Goal: Information Seeking & Learning: Learn about a topic

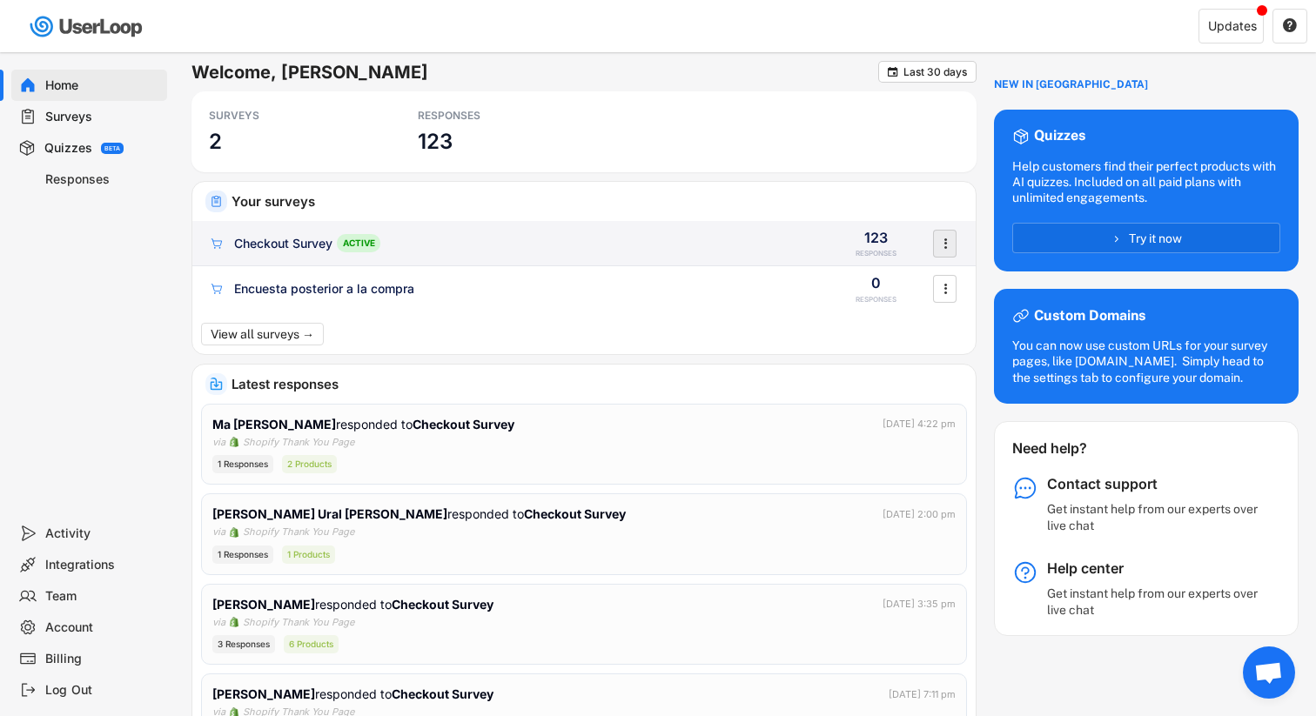
click at [945, 241] on text "" at bounding box center [944, 243] width 3 height 18
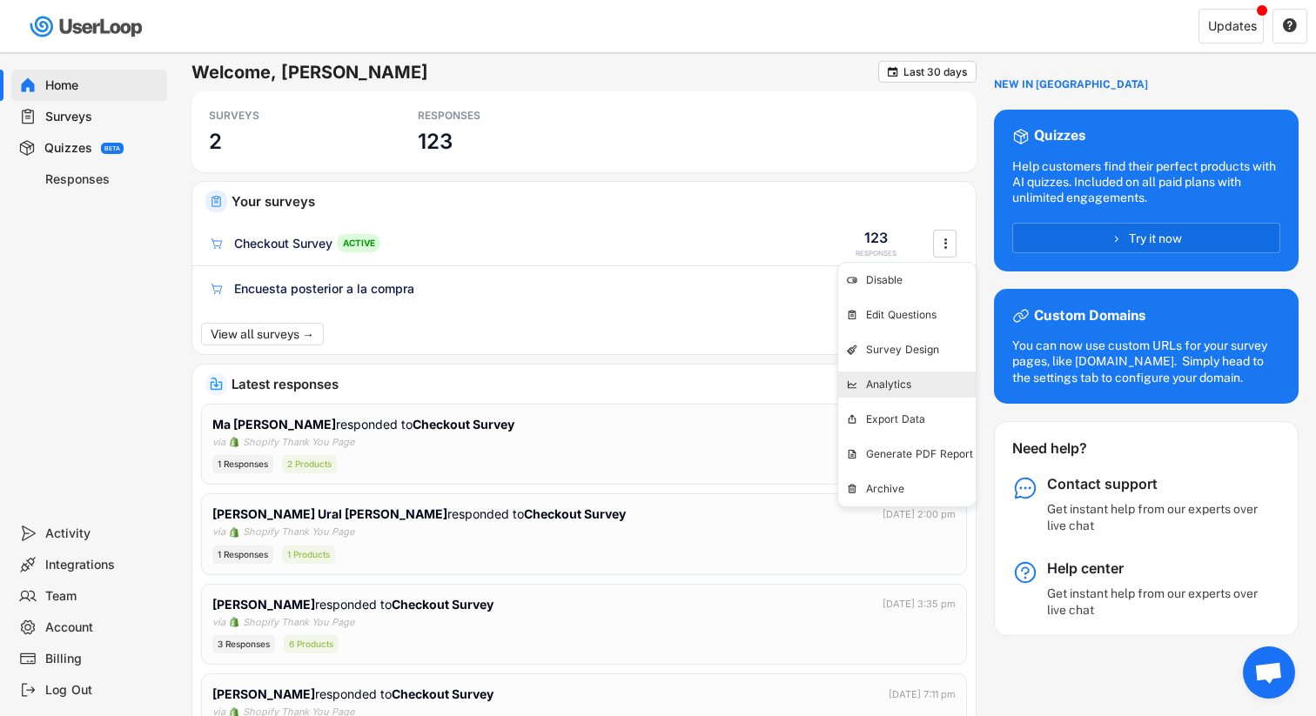
click at [888, 391] on div "Analytics" at bounding box center [921, 385] width 110 height 14
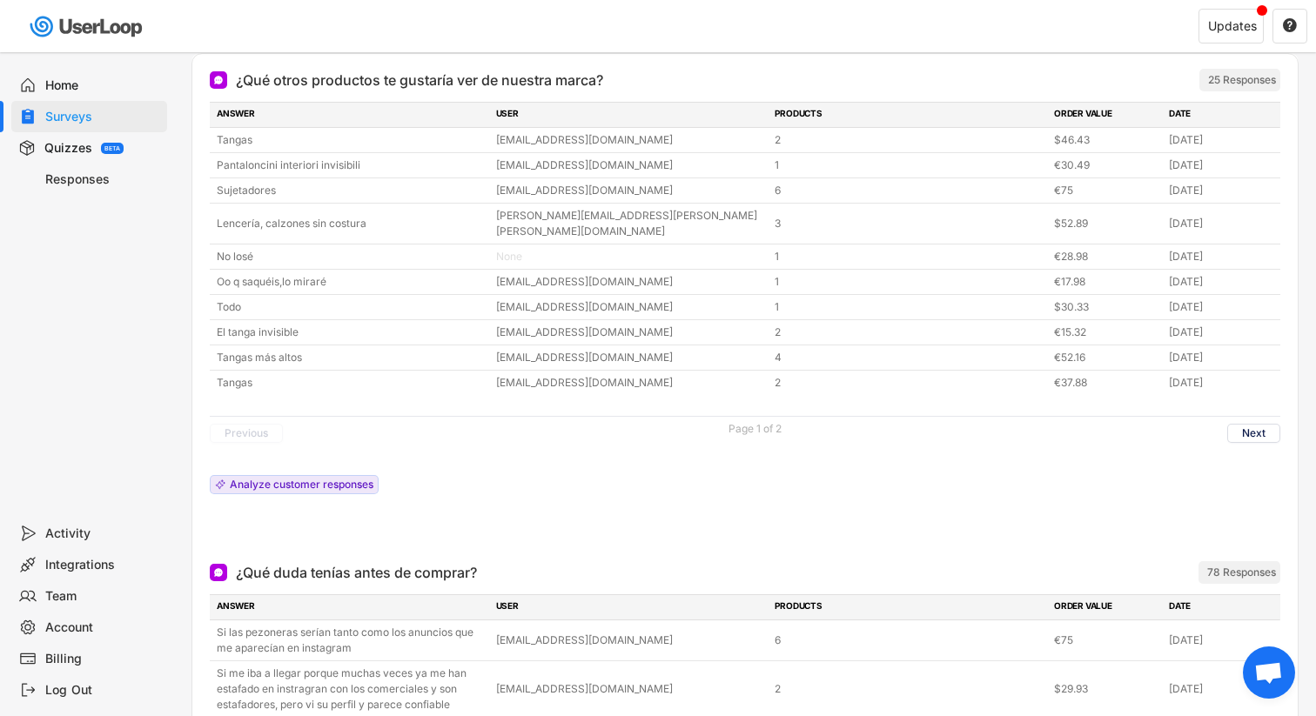
scroll to position [211, 0]
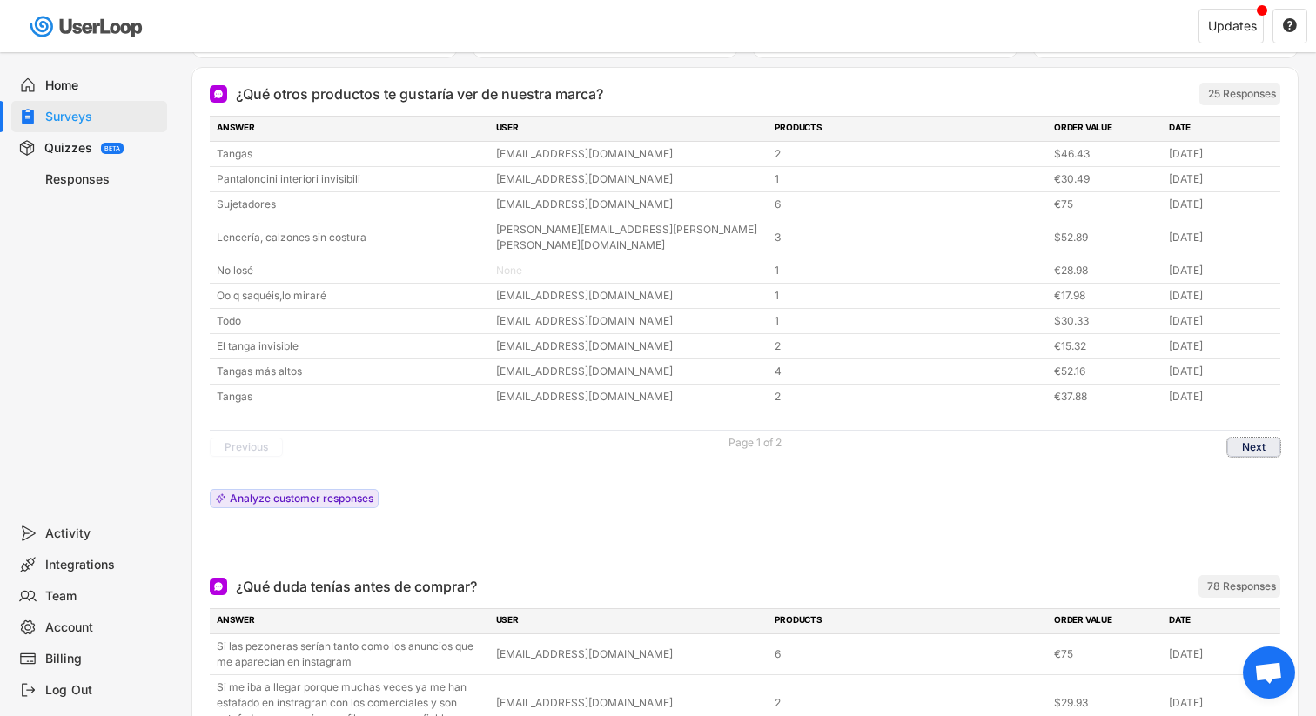
click at [1250, 438] on button "Next" at bounding box center [1253, 447] width 53 height 19
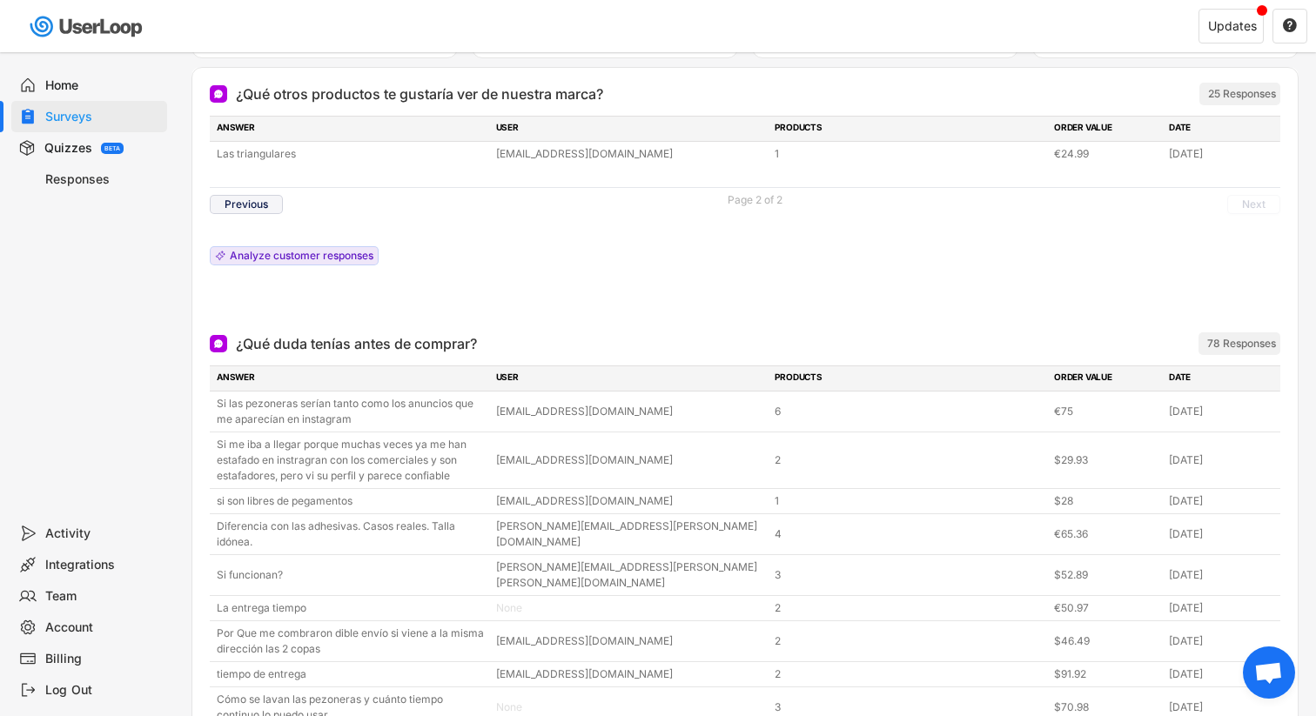
click at [259, 202] on button "Previous" at bounding box center [246, 204] width 73 height 19
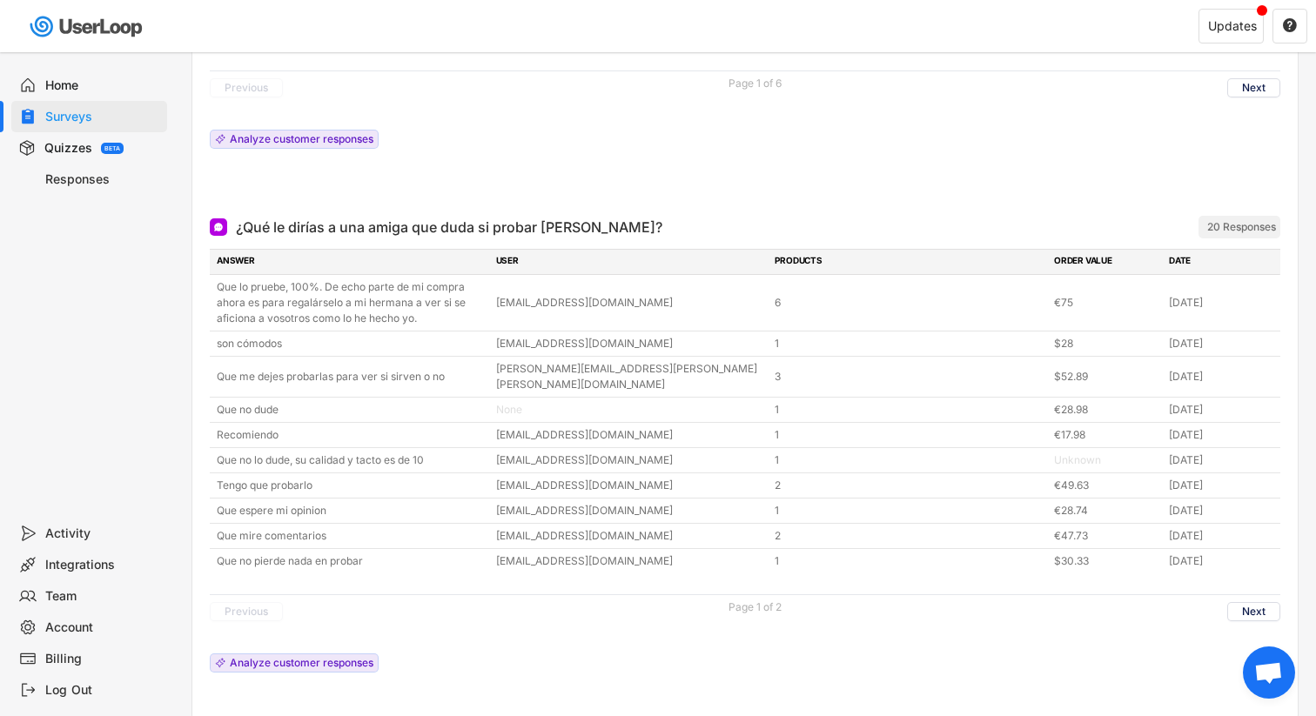
scroll to position [1173, 0]
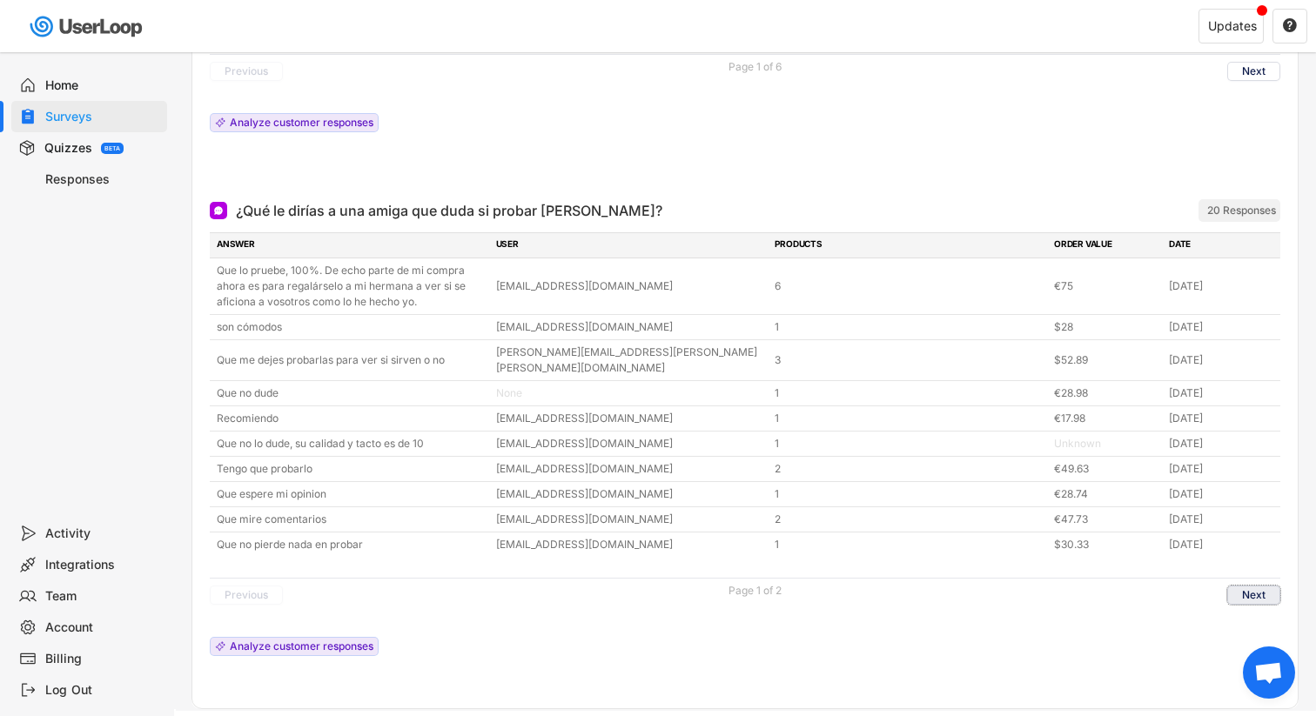
click at [1229, 586] on button "Next" at bounding box center [1253, 595] width 53 height 19
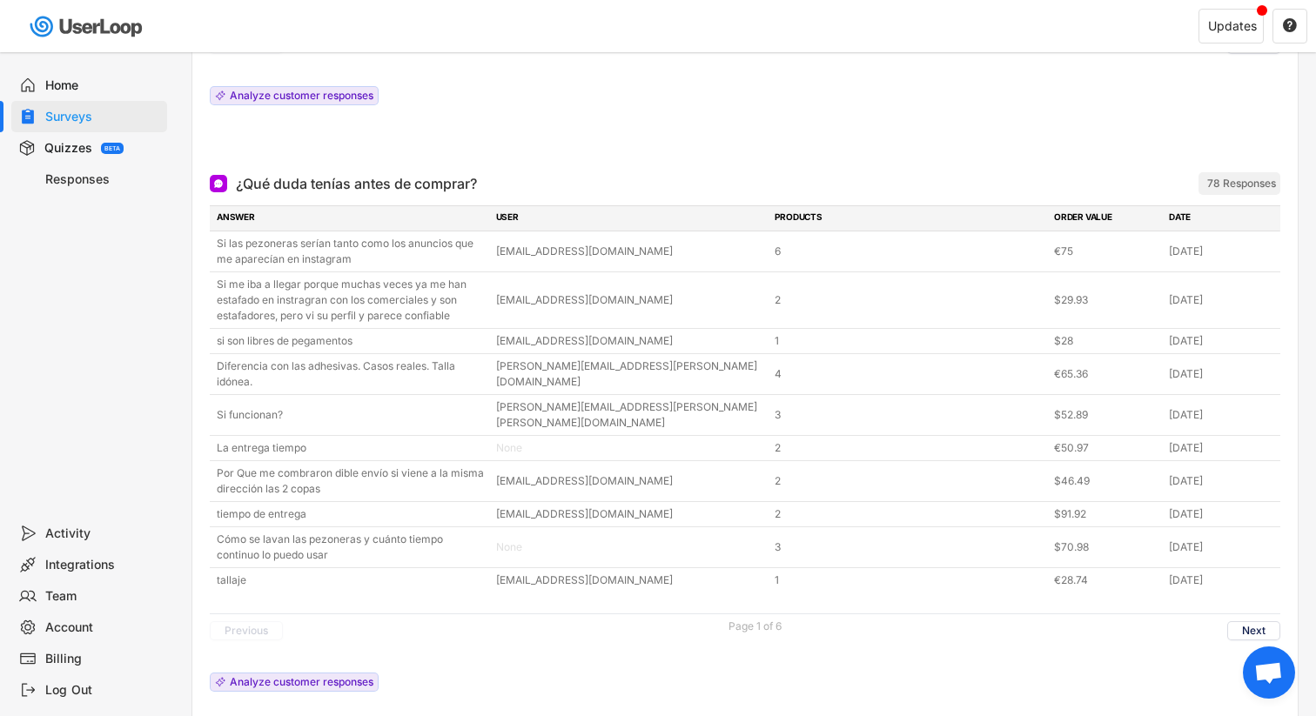
scroll to position [621, 0]
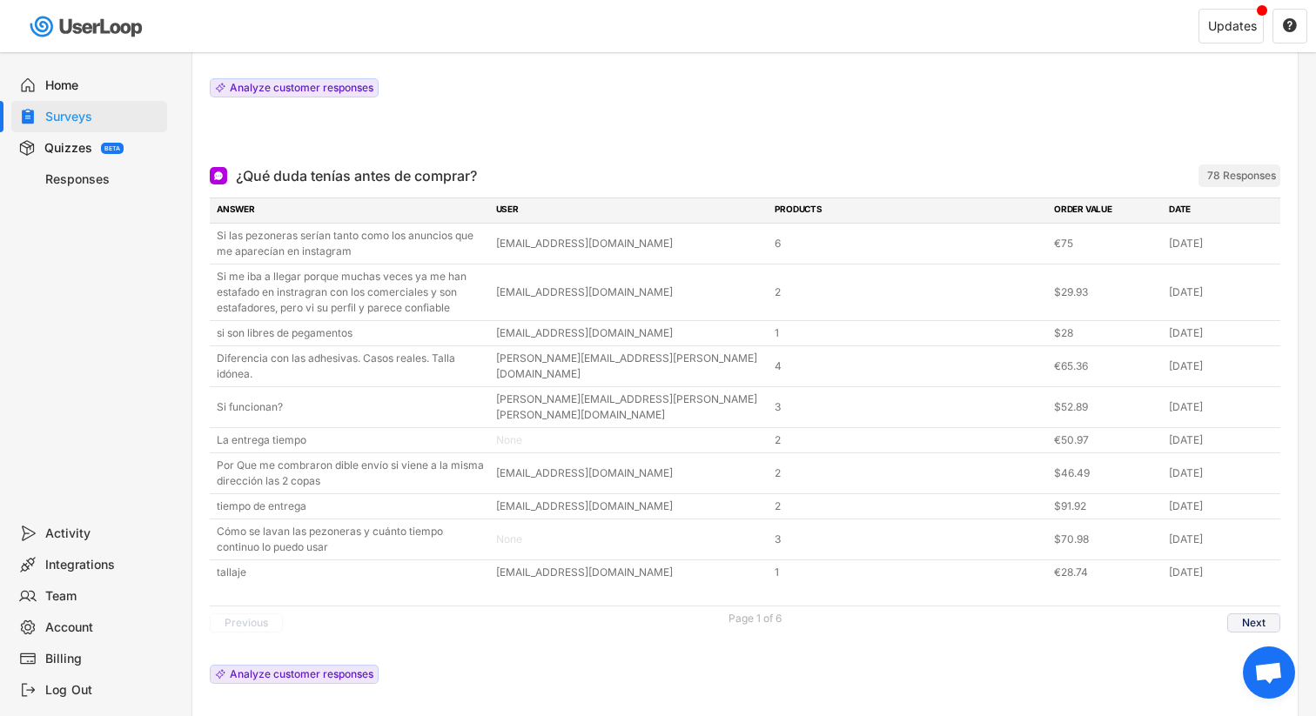
click at [1251, 614] on button "Next" at bounding box center [1253, 623] width 53 height 19
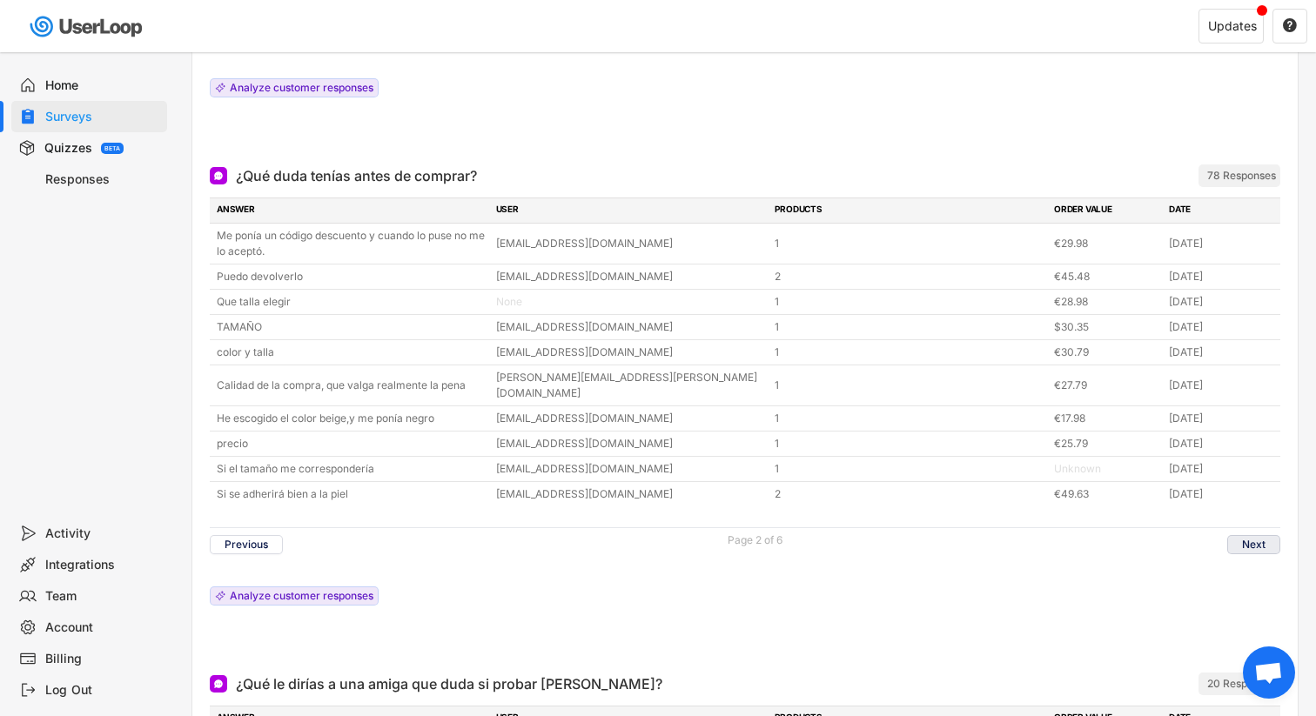
click at [1255, 535] on button "Next" at bounding box center [1253, 544] width 53 height 19
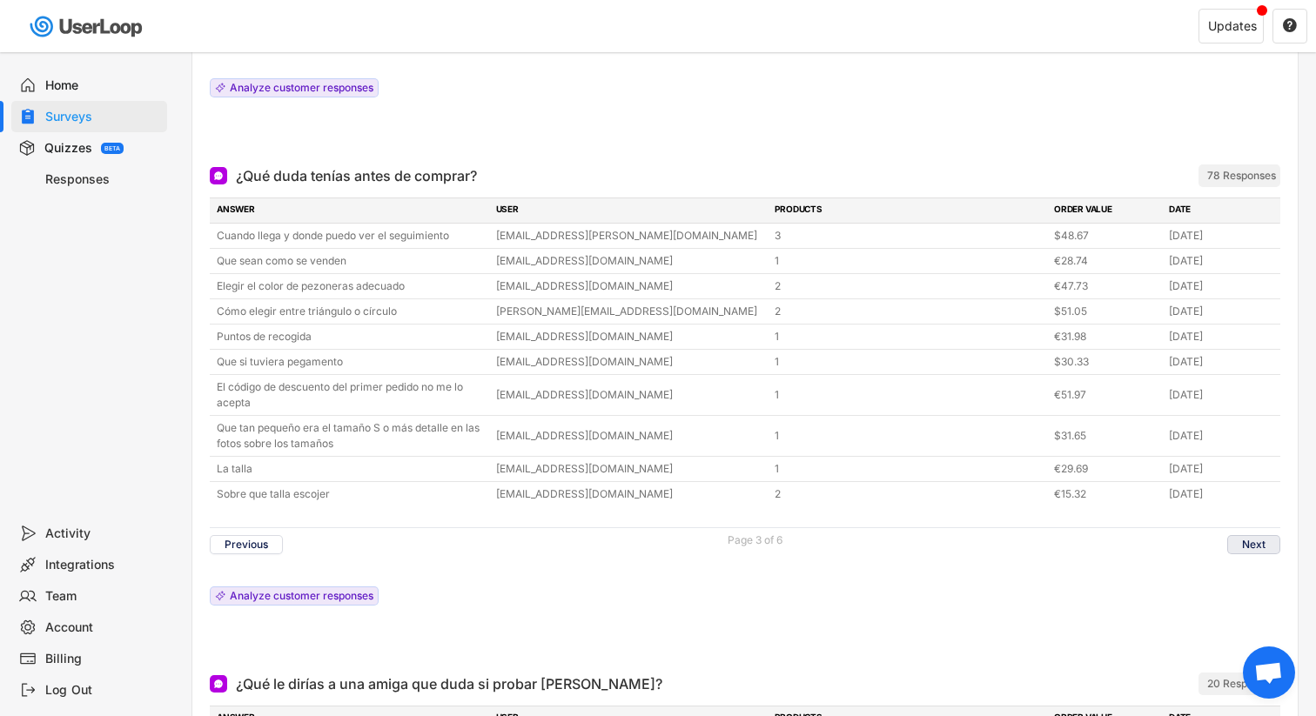
click at [1252, 535] on button "Next" at bounding box center [1253, 544] width 53 height 19
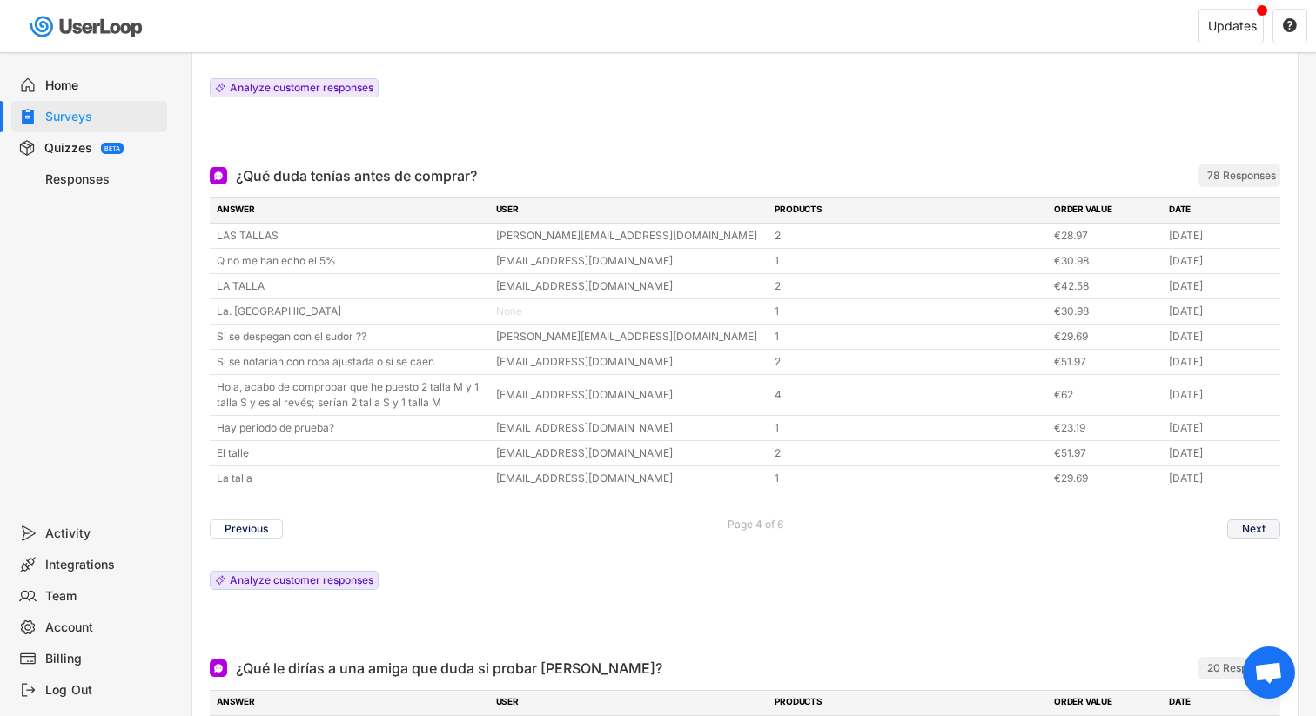
click at [1252, 520] on button "Next" at bounding box center [1253, 529] width 53 height 19
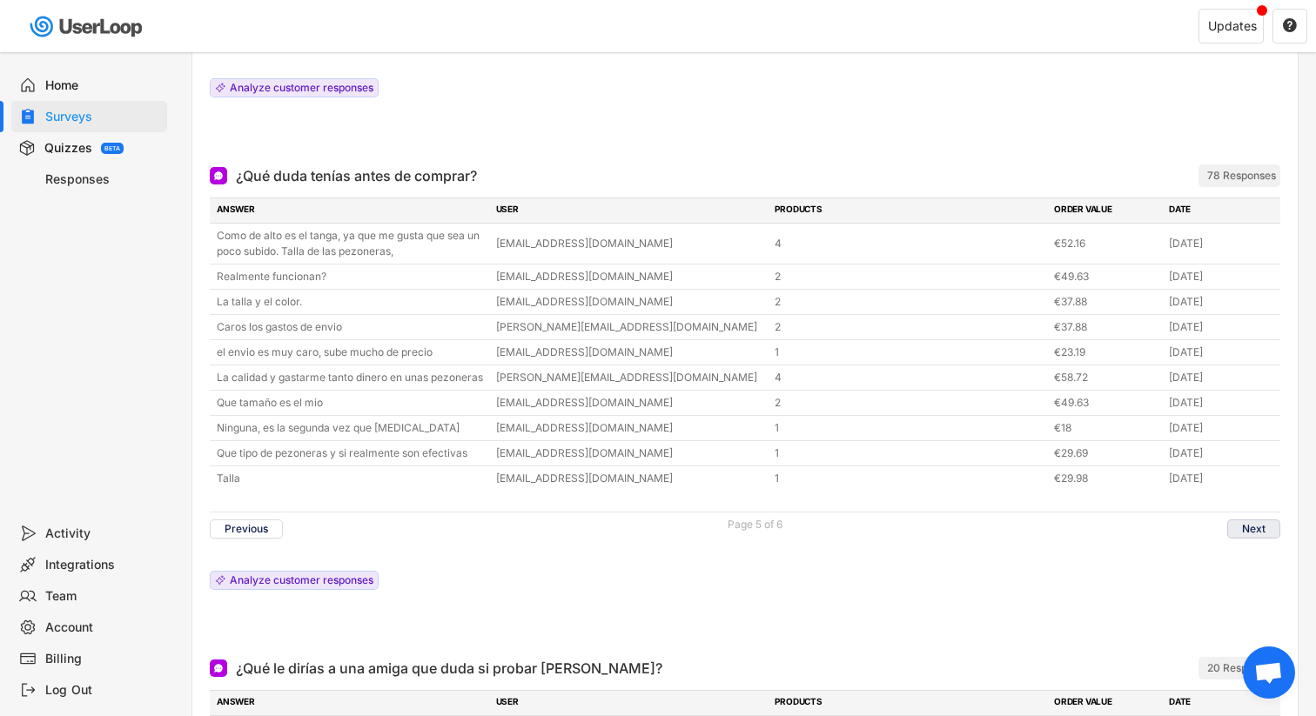
click at [1251, 520] on button "Next" at bounding box center [1253, 529] width 53 height 19
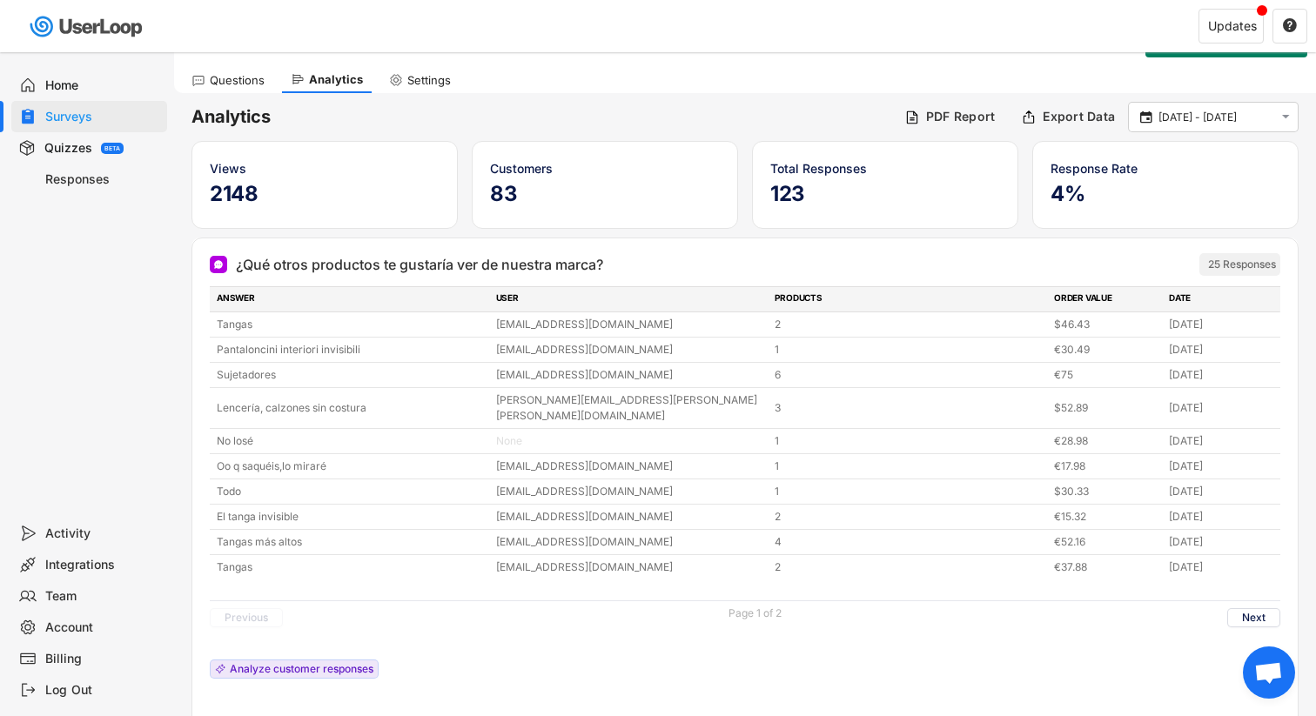
scroll to position [37, 0]
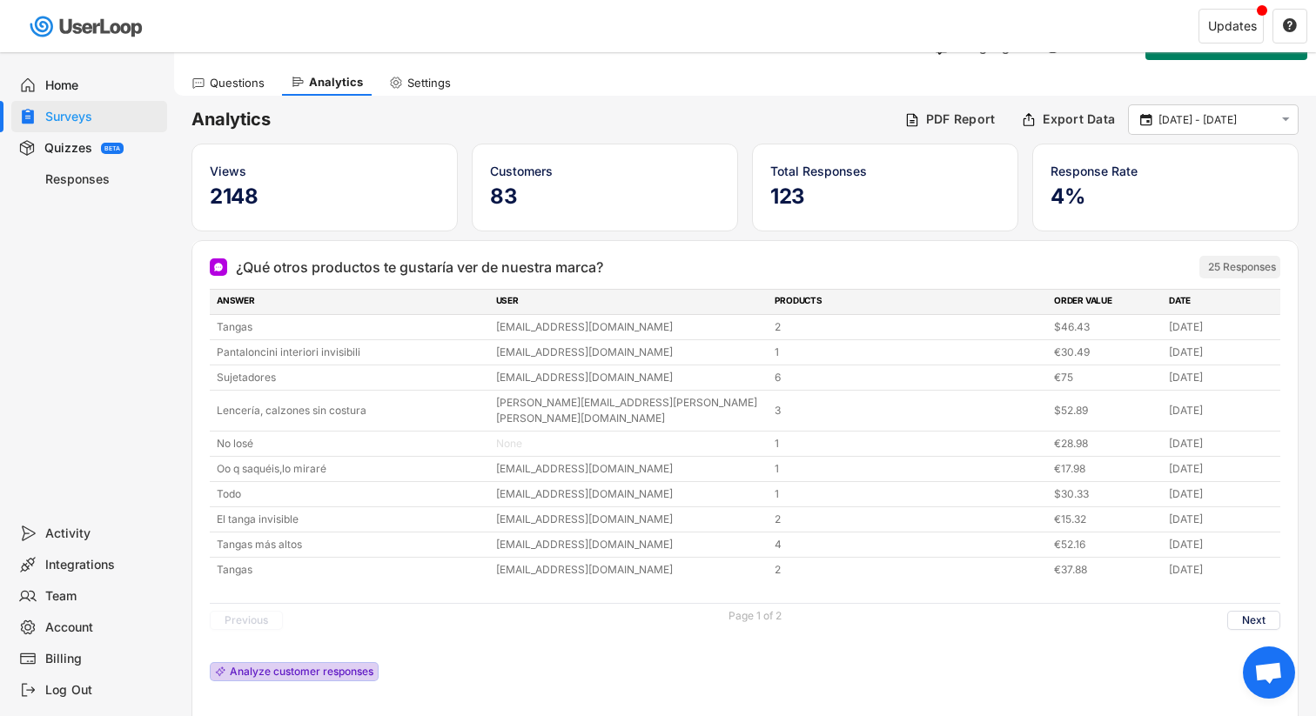
click at [345, 667] on div "Analyze customer responses" at bounding box center [302, 672] width 144 height 10
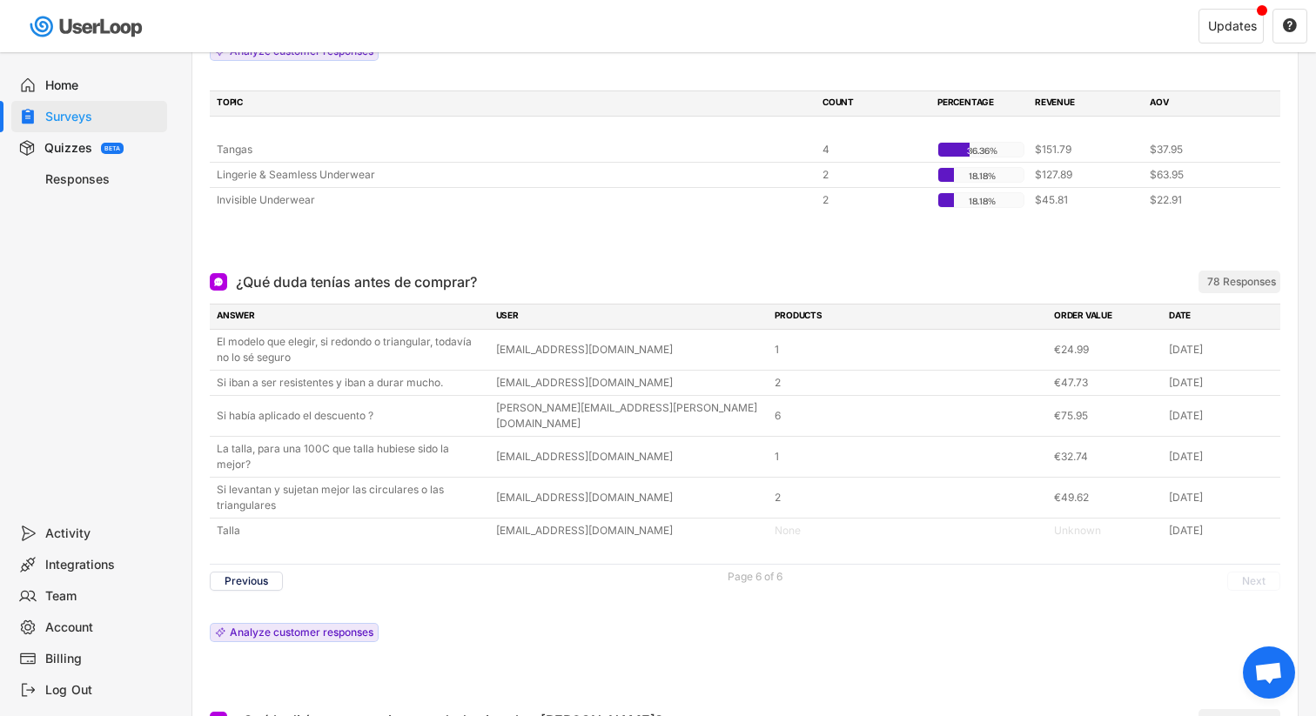
scroll to position [673, 0]
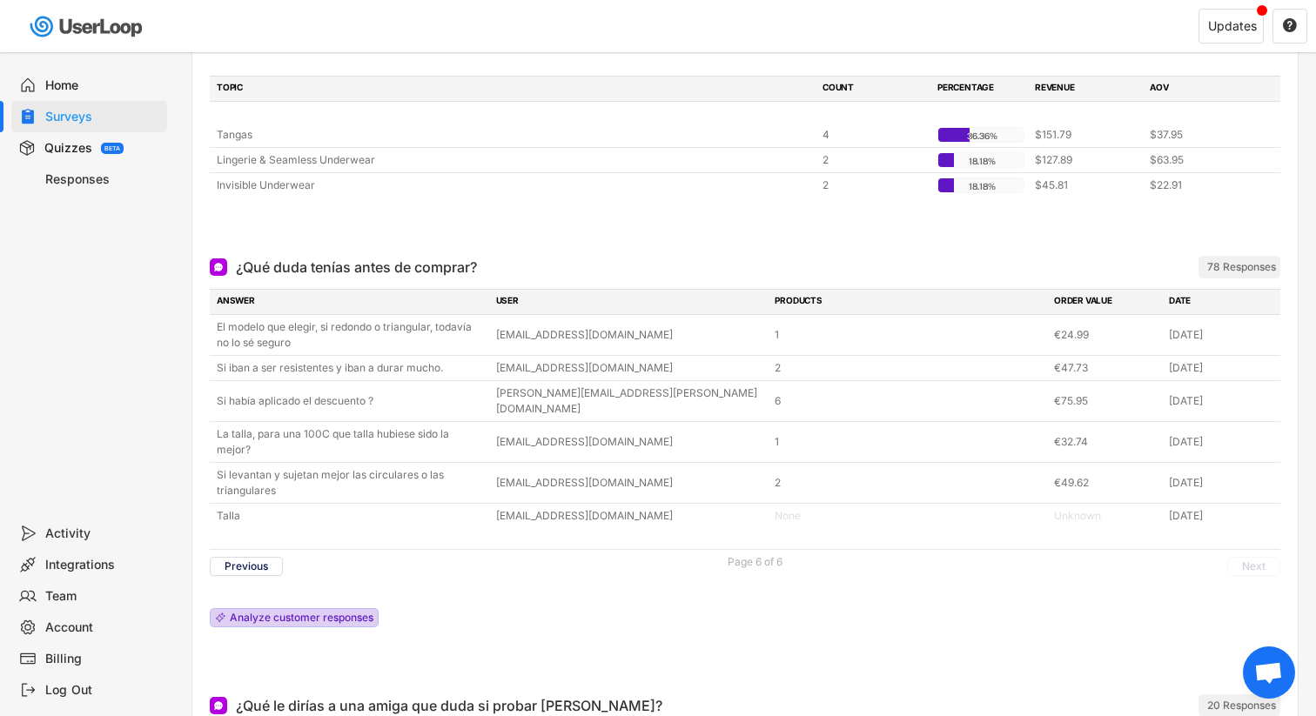
click at [360, 613] on div "Analyze customer responses" at bounding box center [302, 618] width 144 height 10
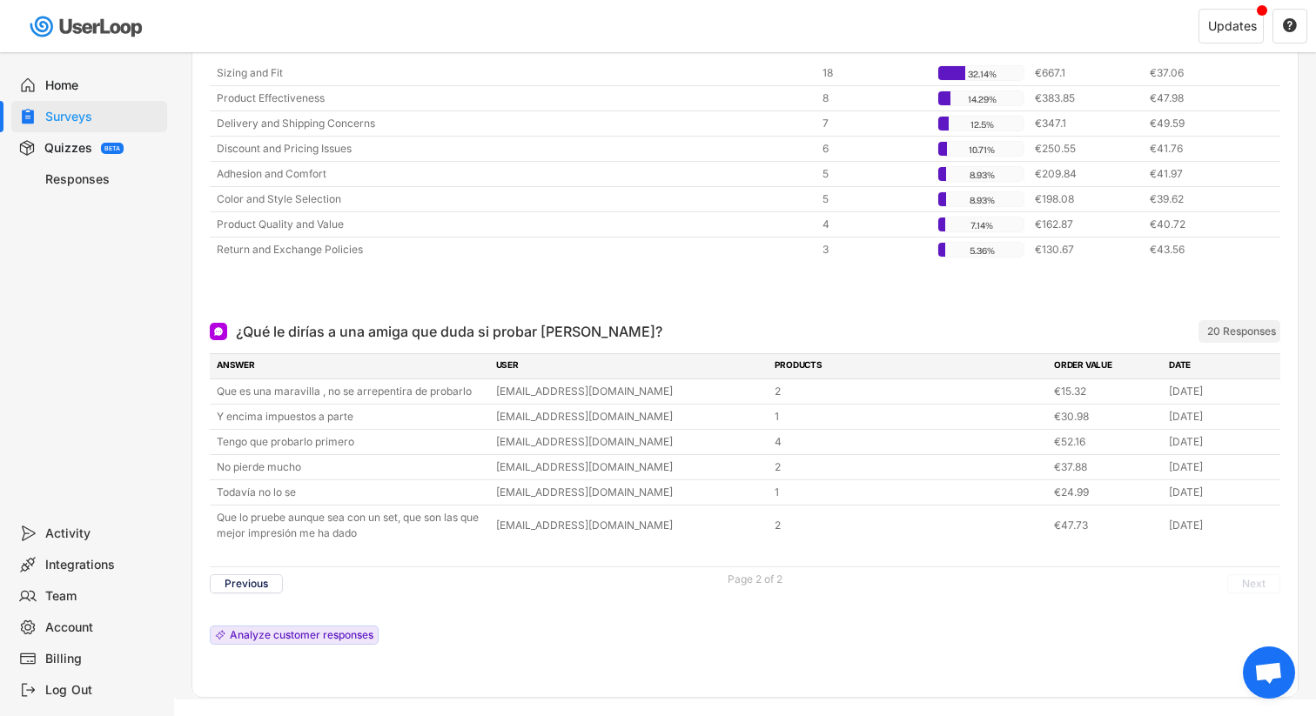
scroll to position [1320, 0]
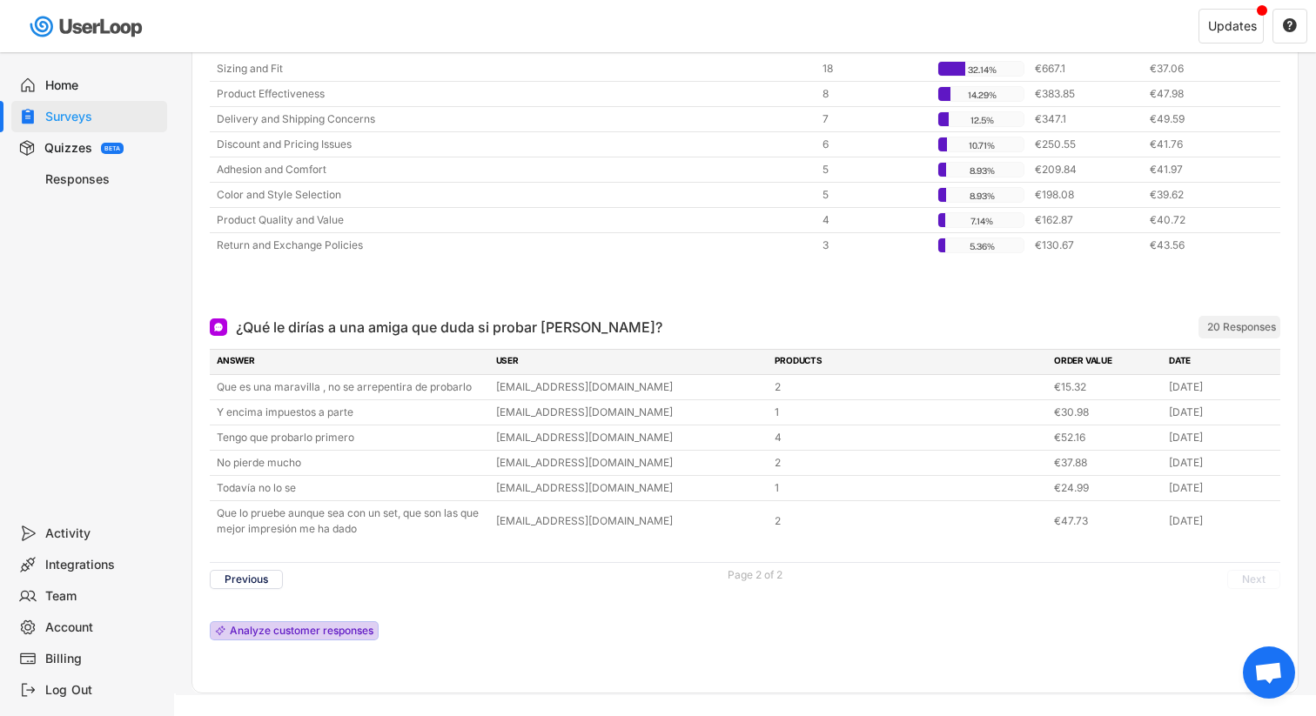
click at [281, 626] on div "Analyze customer responses" at bounding box center [302, 631] width 144 height 10
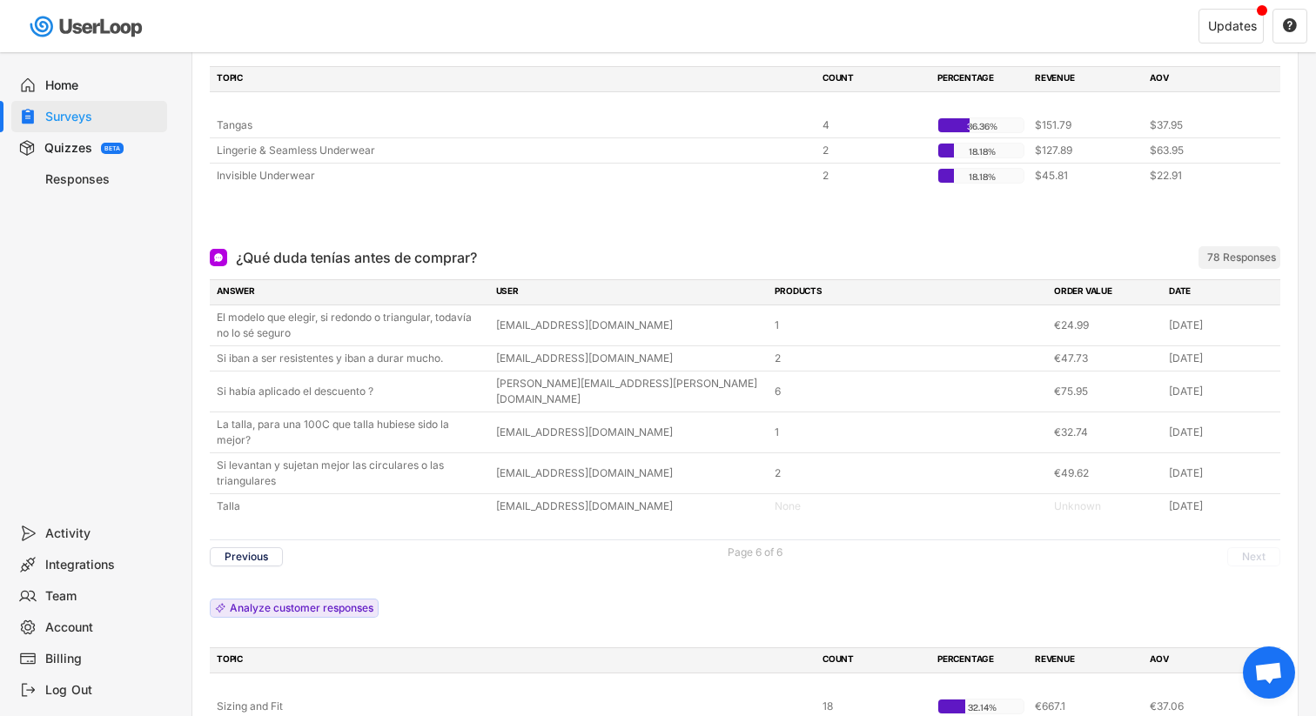
scroll to position [0, 0]
